Goal: Task Accomplishment & Management: Use online tool/utility

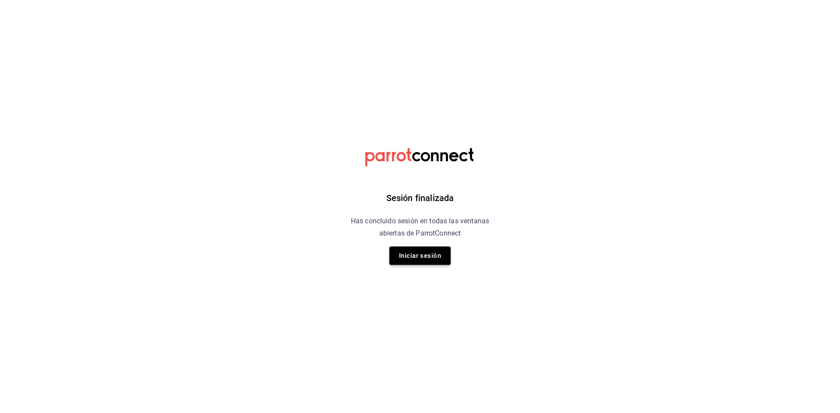
click at [443, 263] on button "Iniciar sesión" at bounding box center [419, 256] width 61 height 18
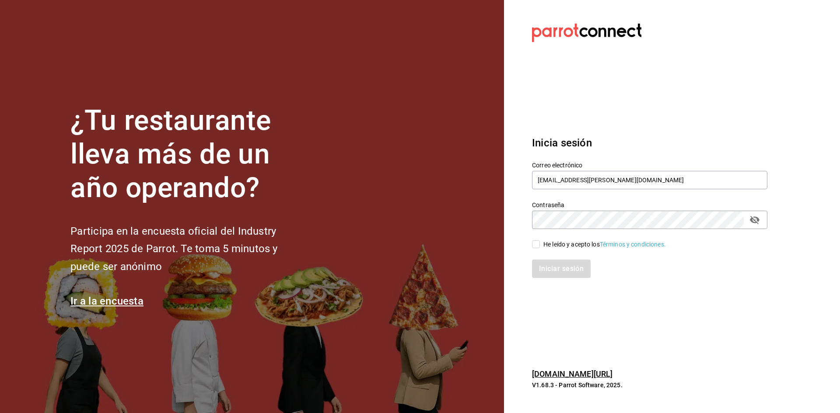
drag, startPoint x: 524, startPoint y: 243, endPoint x: 531, endPoint y: 247, distance: 8.0
click at [525, 245] on div "He leído y acepto los Términos y condiciones." at bounding box center [644, 239] width 246 height 20
click at [531, 247] on div "He leído y acepto los Términos y condiciones." at bounding box center [644, 239] width 246 height 20
click at [535, 246] on input "He leído y acepto los Términos y condiciones." at bounding box center [536, 245] width 8 height 8
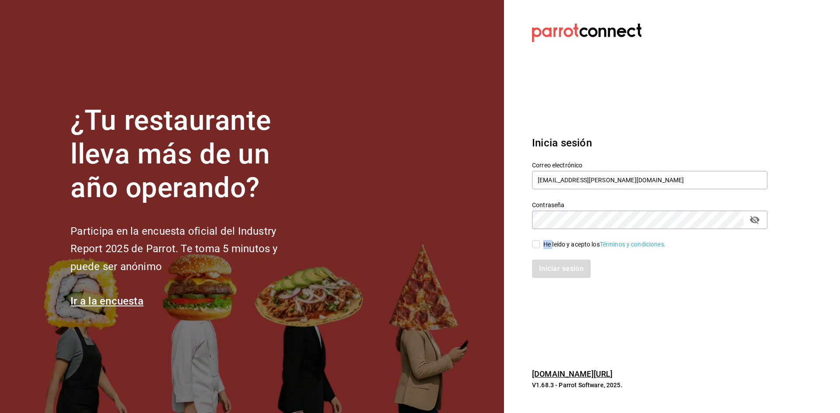
checkbox input "true"
click at [547, 276] on button "Iniciar sesión" at bounding box center [561, 269] width 59 height 18
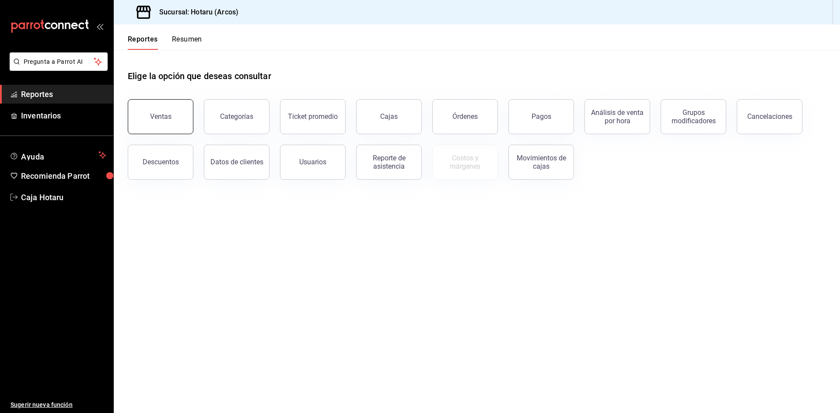
click at [174, 117] on button "Ventas" at bounding box center [161, 116] width 66 height 35
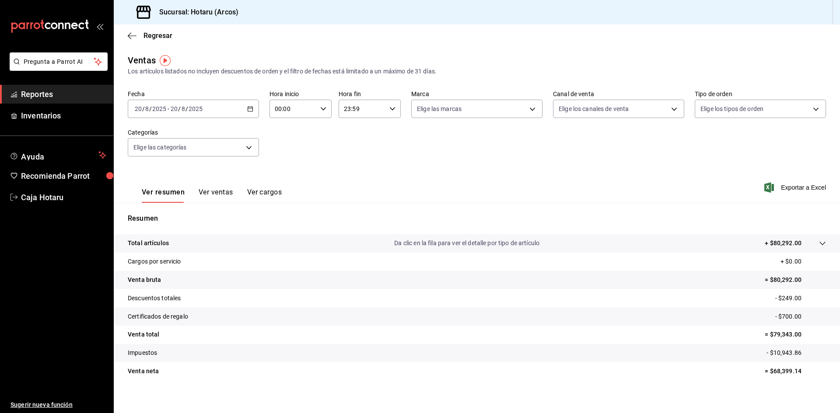
click at [252, 107] on div "[DATE] [DATE] - [DATE] [DATE]" at bounding box center [193, 109] width 131 height 18
click at [164, 211] on span "Rango de fechas" at bounding box center [169, 214] width 68 height 9
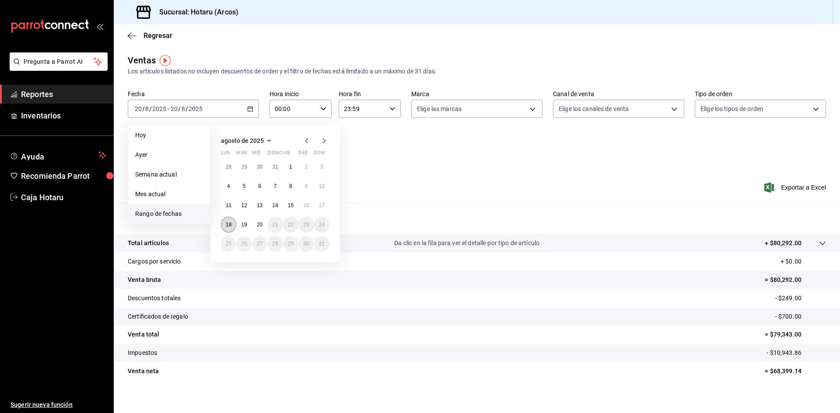
click at [229, 228] on button "18" at bounding box center [228, 225] width 15 height 16
click at [262, 225] on abbr "20" at bounding box center [260, 225] width 6 height 6
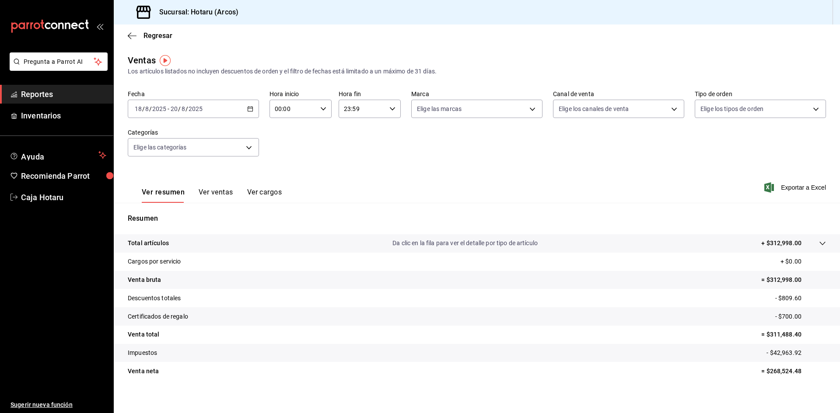
click at [320, 113] on div "00:00 Hora inicio" at bounding box center [300, 109] width 62 height 18
click at [289, 155] on button "03" at bounding box center [284, 150] width 28 height 17
type input "03:00"
click at [393, 109] on div at bounding box center [420, 206] width 840 height 413
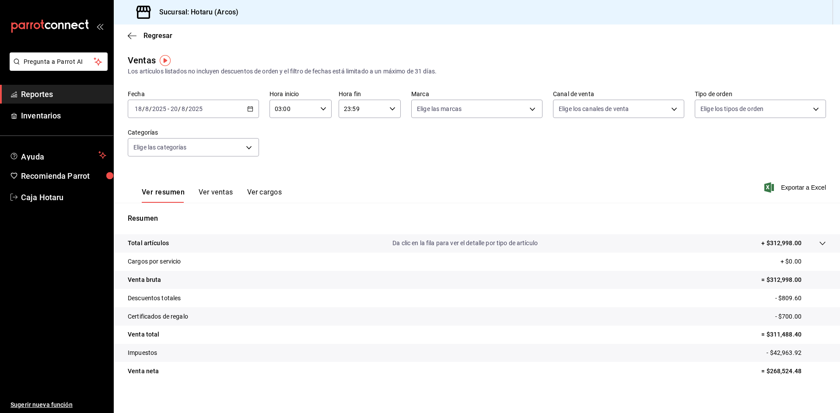
click at [393, 109] on div "23:59 Hora fin" at bounding box center [370, 109] width 62 height 18
click at [353, 159] on button "05" at bounding box center [352, 151] width 28 height 17
click at [388, 133] on span "00" at bounding box center [382, 131] width 17 height 7
type input "05:00"
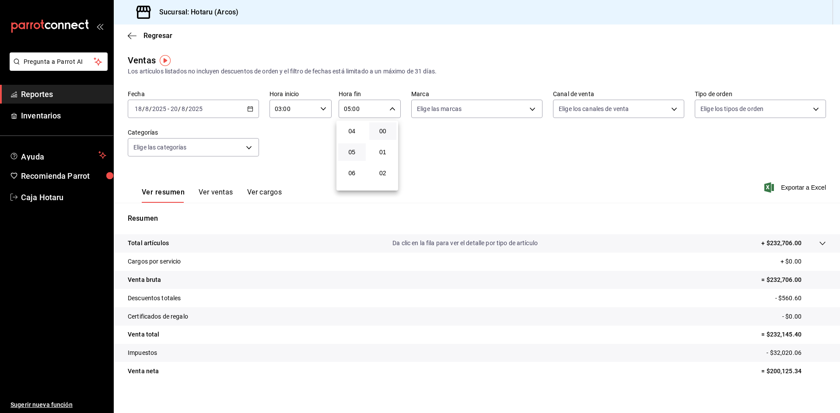
click at [803, 190] on div at bounding box center [420, 206] width 840 height 413
click at [804, 185] on span "Exportar a Excel" at bounding box center [796, 187] width 60 height 10
